Goal: Check status

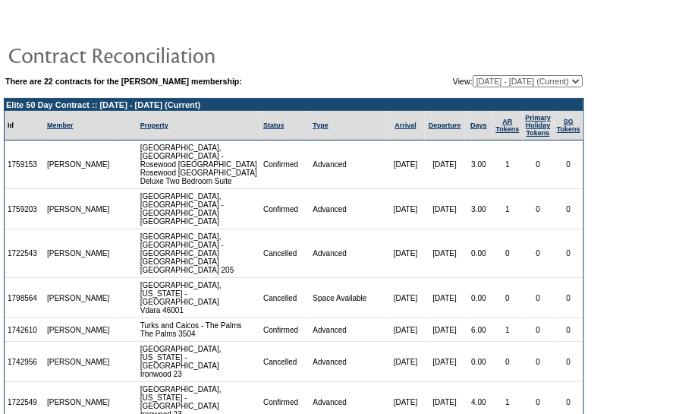
click at [497, 67] on td at bounding box center [294, 54] width 581 height 30
click at [433, 42] on td at bounding box center [294, 54] width 581 height 30
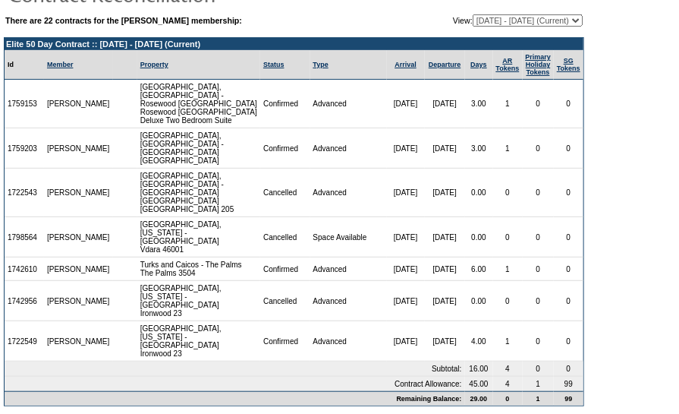
click at [495, 228] on td "0" at bounding box center [508, 237] width 30 height 40
click at [493, 217] on td "0" at bounding box center [508, 237] width 30 height 40
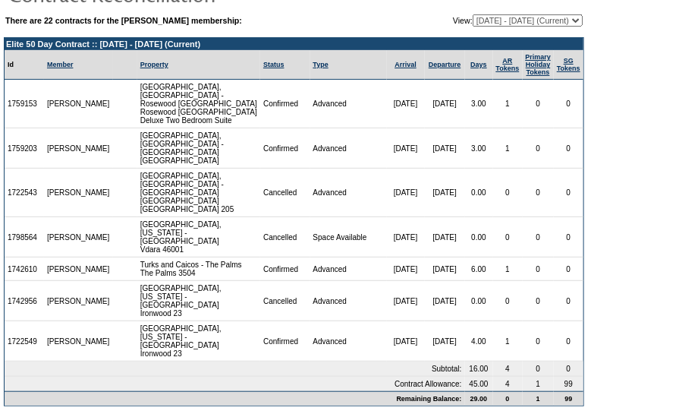
drag, startPoint x: 425, startPoint y: 296, endPoint x: 435, endPoint y: 286, distance: 14.0
click at [431, 291] on td "[DATE]" at bounding box center [445, 301] width 40 height 40
click at [433, 269] on td "[DATE]" at bounding box center [445, 269] width 40 height 24
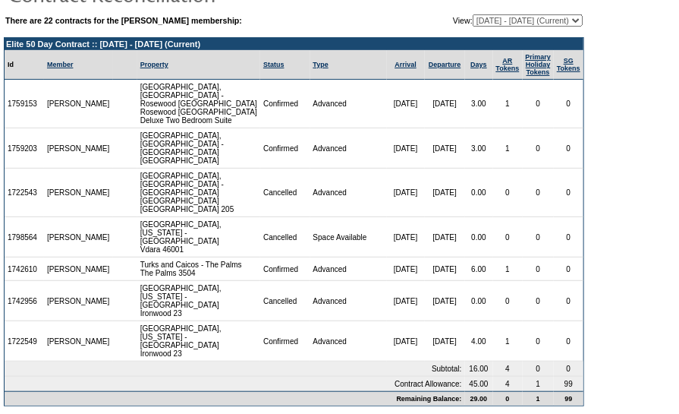
click at [436, 277] on td "[DATE]" at bounding box center [445, 269] width 40 height 24
click at [352, 277] on td "Advanced" at bounding box center [348, 269] width 77 height 24
click at [337, 270] on td "Advanced" at bounding box center [348, 269] width 77 height 24
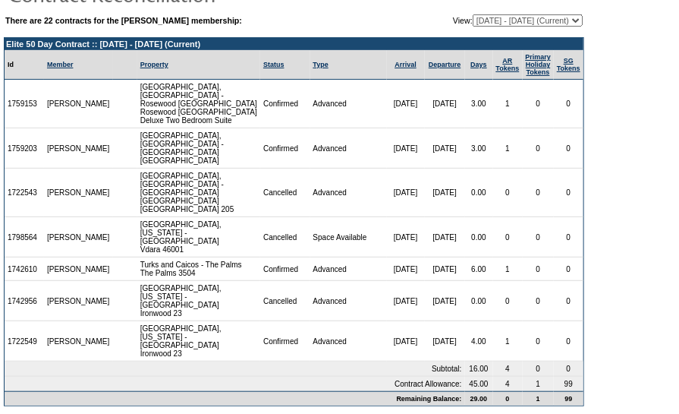
click at [433, 257] on td "[DATE]" at bounding box center [445, 269] width 40 height 24
click at [525, 266] on td "0" at bounding box center [539, 269] width 32 height 24
click at [600, 255] on form "There are 22 contracts for the [PERSON_NAME] membership: View: [DATE] - [DATE] …" at bounding box center [339, 179] width 679 height 480
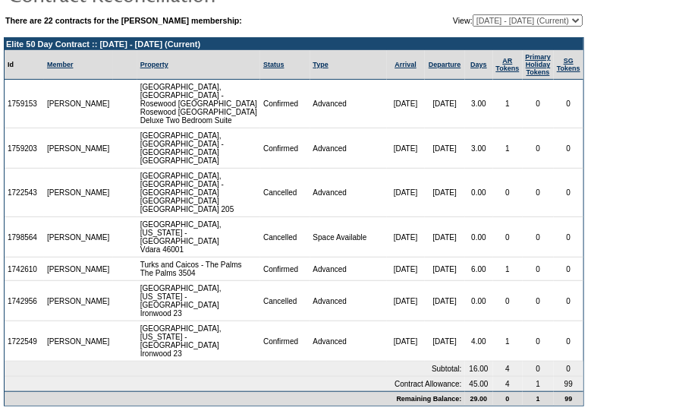
click at [600, 255] on form "There are 22 contracts for the [PERSON_NAME] membership: View: [DATE] - [DATE] …" at bounding box center [339, 179] width 679 height 480
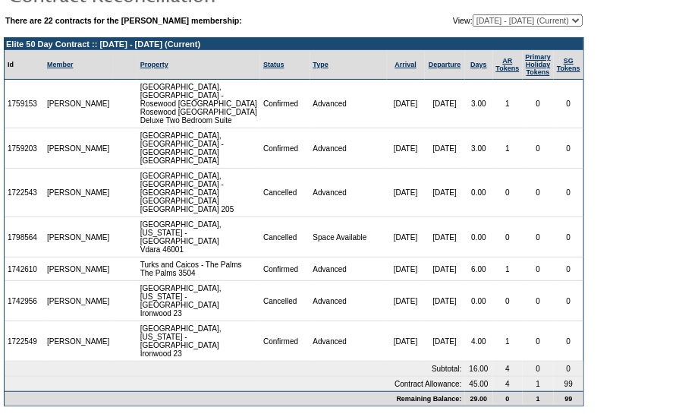
click at [224, 219] on td "[GEOGRAPHIC_DATA], [US_STATE] - [GEOGRAPHIC_DATA] Vdara 46001" at bounding box center [198, 237] width 123 height 40
drag, startPoint x: 628, startPoint y: 66, endPoint x: 618, endPoint y: 38, distance: 30.0
click at [628, 66] on form "There are 22 contracts for the [PERSON_NAME] membership: View: [DATE] - [DATE] …" at bounding box center [339, 179] width 679 height 480
click at [612, 74] on form "There are 22 contracts for the [PERSON_NAME] membership: View: [DATE] - [DATE] …" at bounding box center [339, 179] width 679 height 480
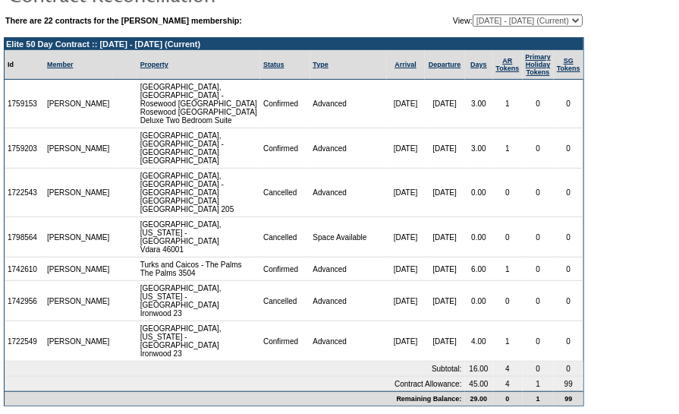
click at [493, 205] on td "0" at bounding box center [508, 192] width 30 height 49
click at [653, 242] on form "There are 22 contracts for the [PERSON_NAME] membership: View: [DATE] - [DATE] …" at bounding box center [339, 179] width 679 height 480
click at [280, 171] on td "Cancelled" at bounding box center [284, 192] width 49 height 49
